Goal: Transaction & Acquisition: Obtain resource

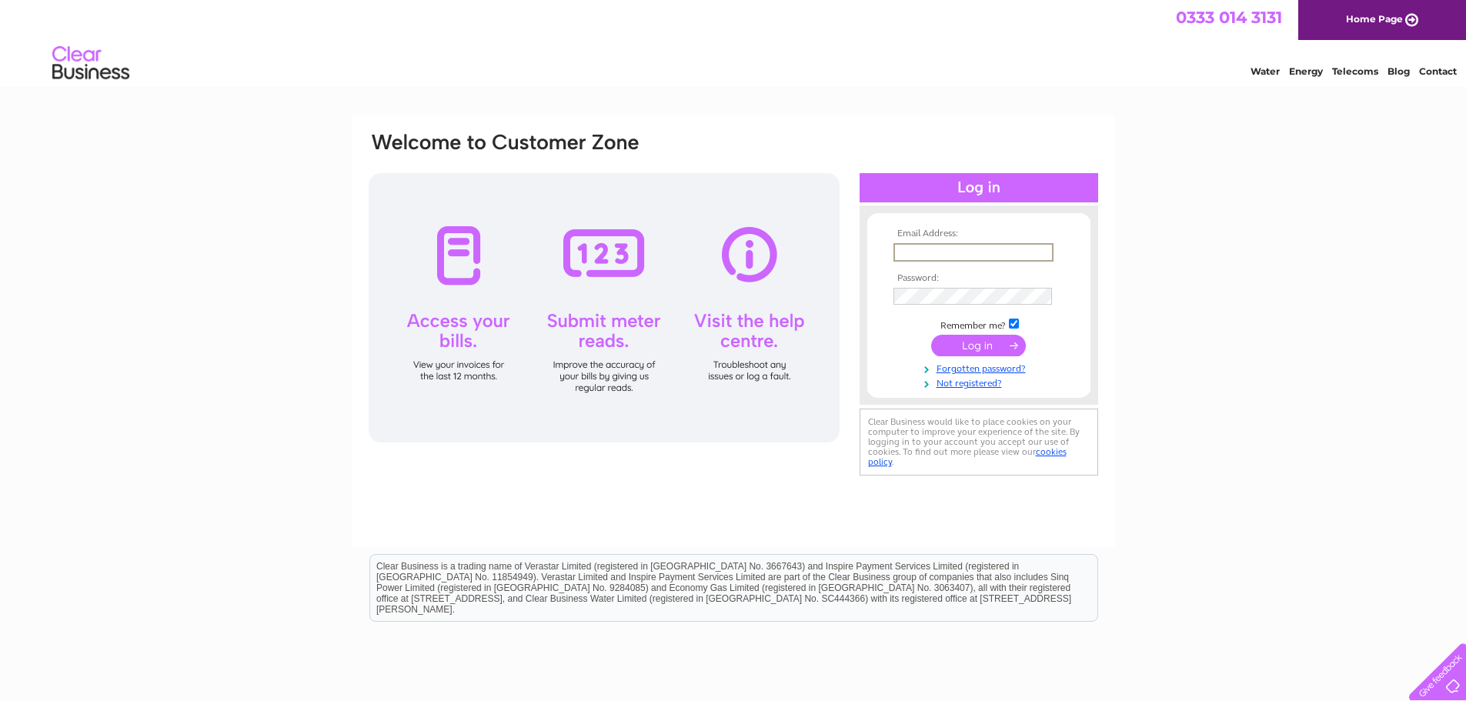
type input "adam.wannell@inspiredenergy.co.uk"
click at [960, 342] on input "submit" at bounding box center [978, 346] width 95 height 22
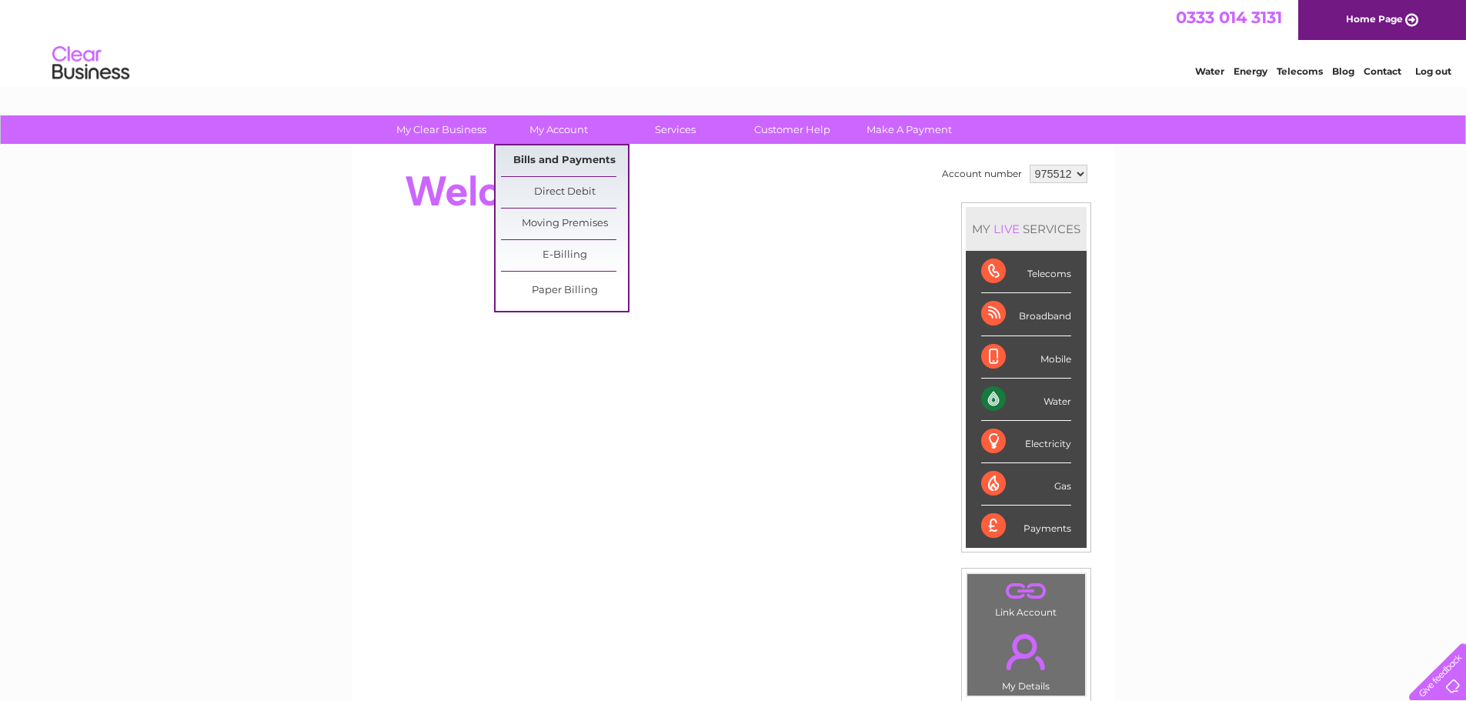
click at [560, 161] on link "Bills and Payments" at bounding box center [564, 160] width 127 height 31
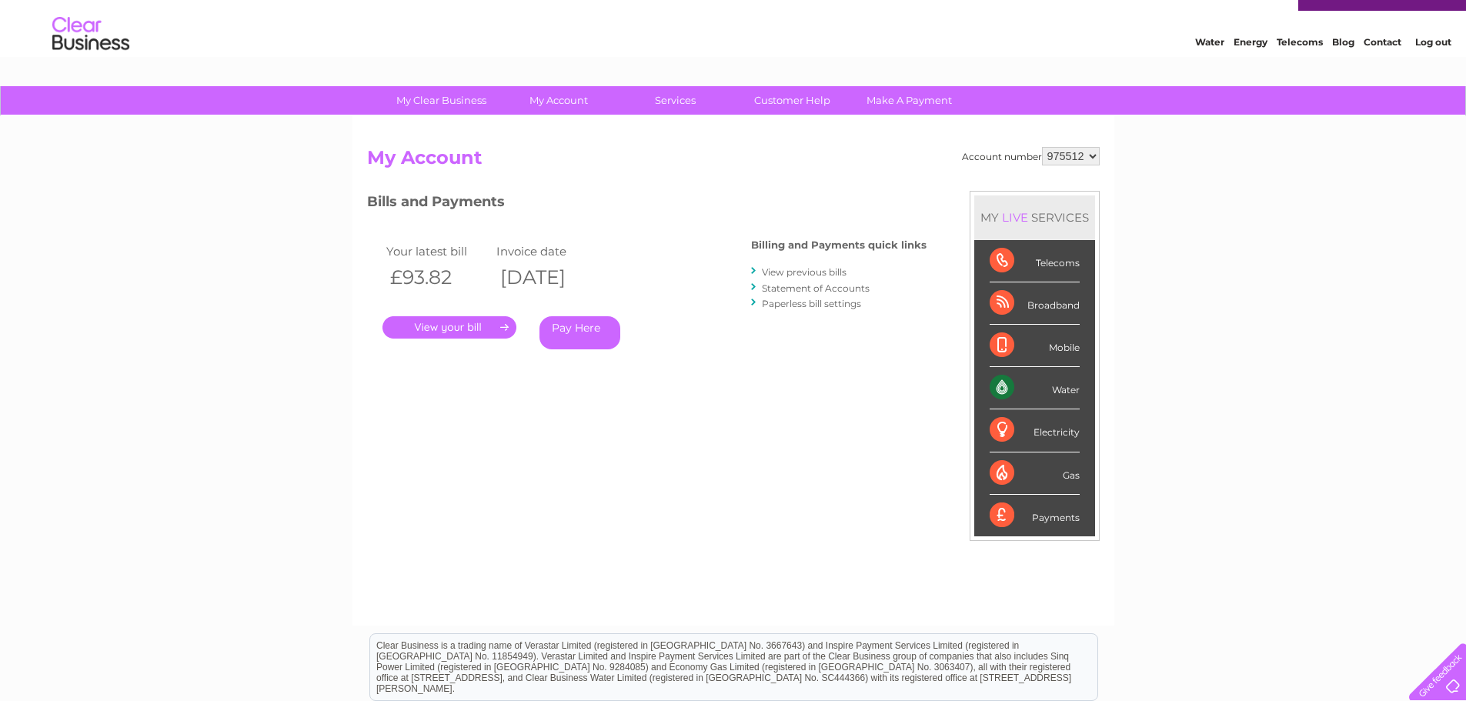
scroll to position [77, 0]
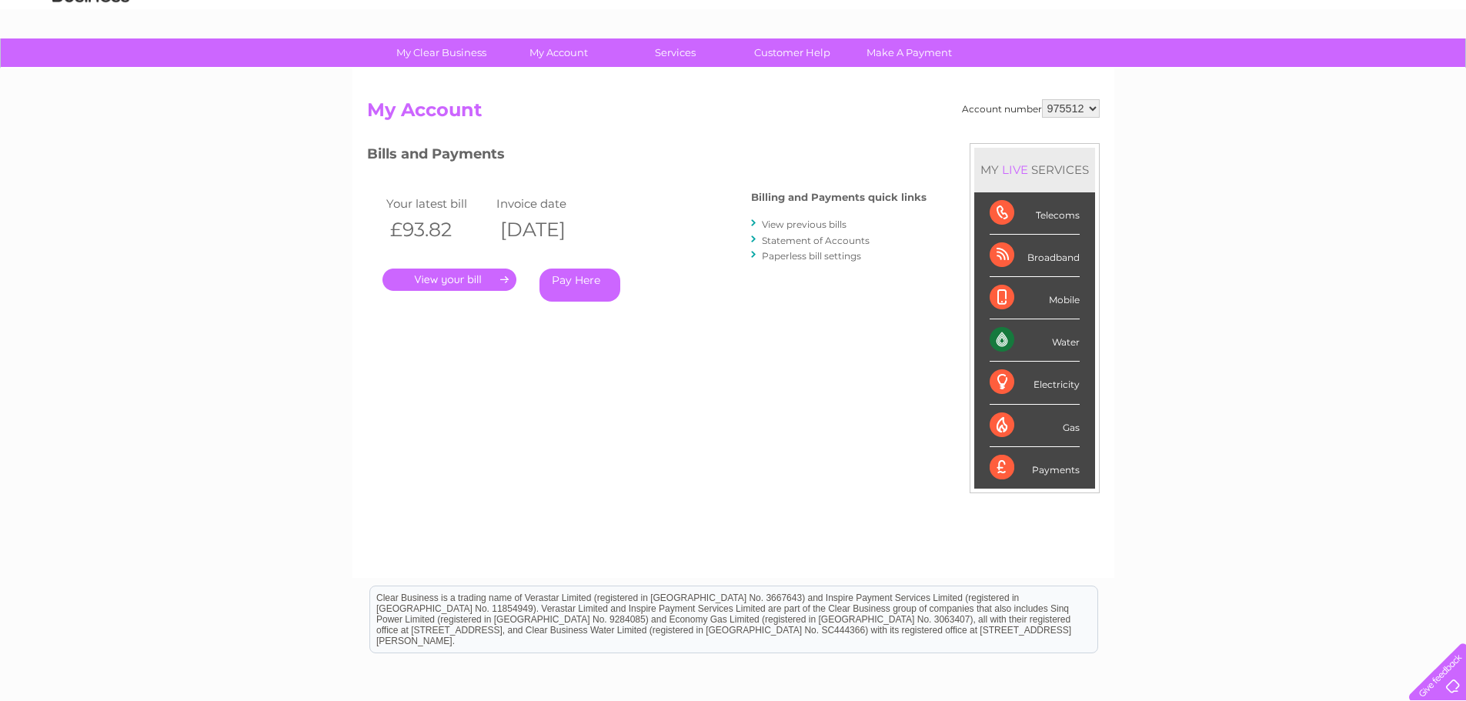
click at [458, 274] on link "." at bounding box center [449, 280] width 134 height 22
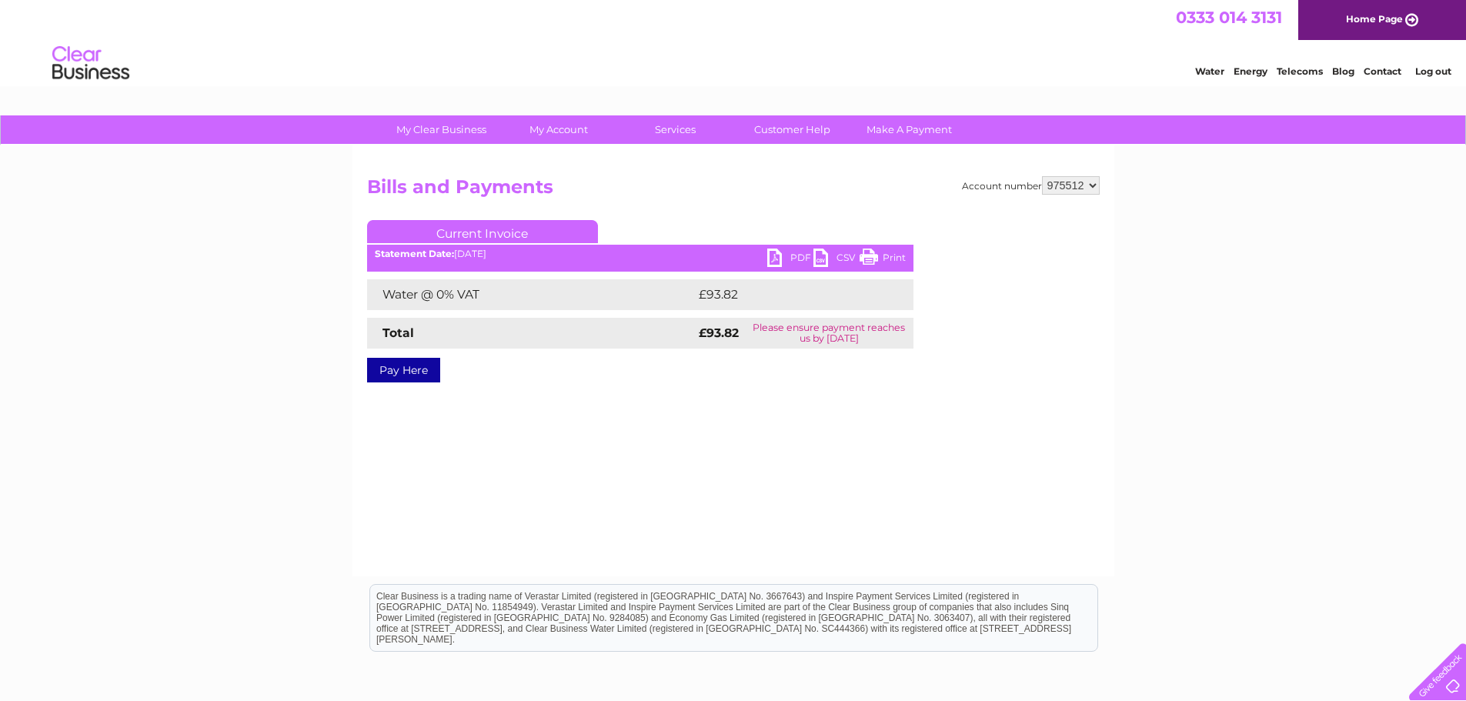
click at [789, 255] on link "PDF" at bounding box center [790, 260] width 46 height 22
click at [1433, 66] on link "Log out" at bounding box center [1433, 71] width 36 height 12
